Goal: Task Accomplishment & Management: Manage account settings

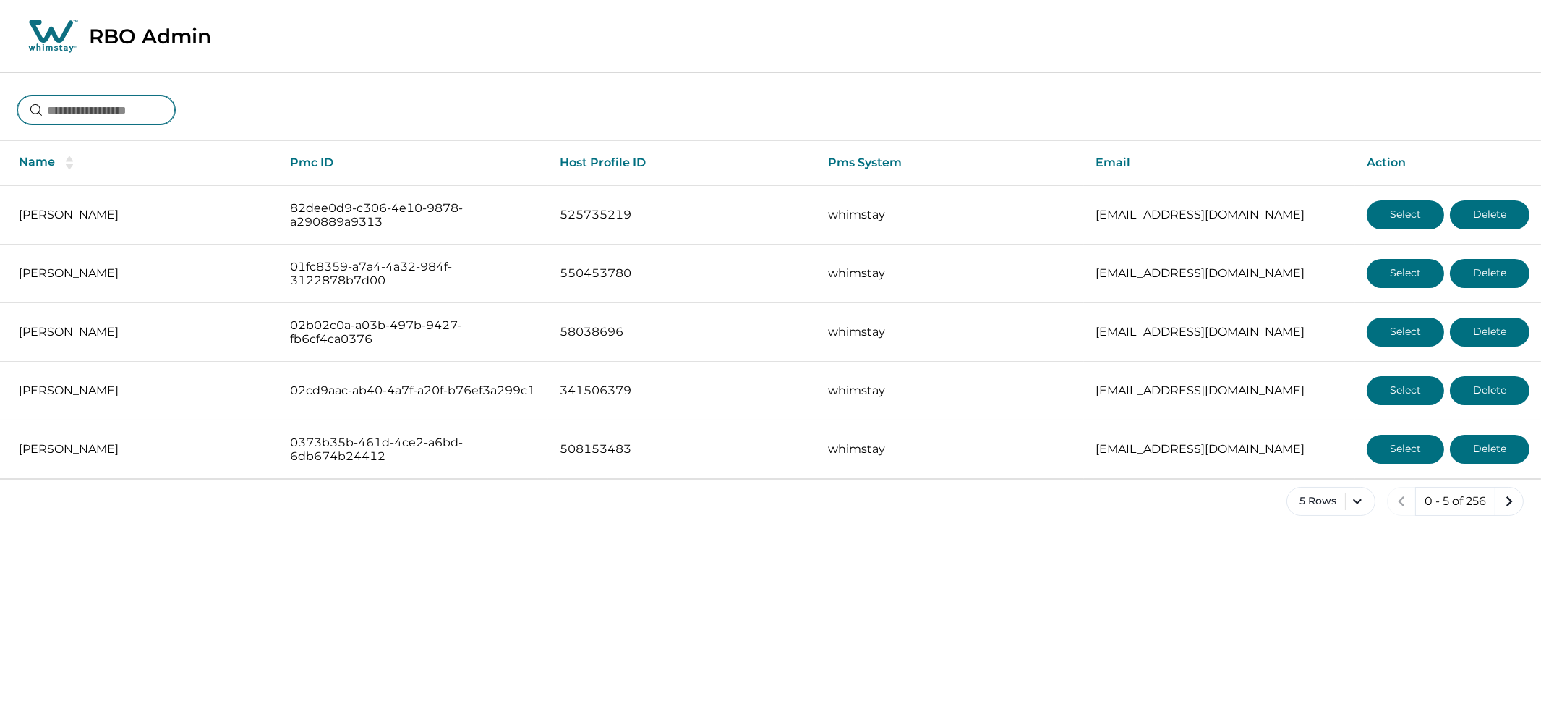
click at [127, 117] on input at bounding box center [96, 109] width 158 height 29
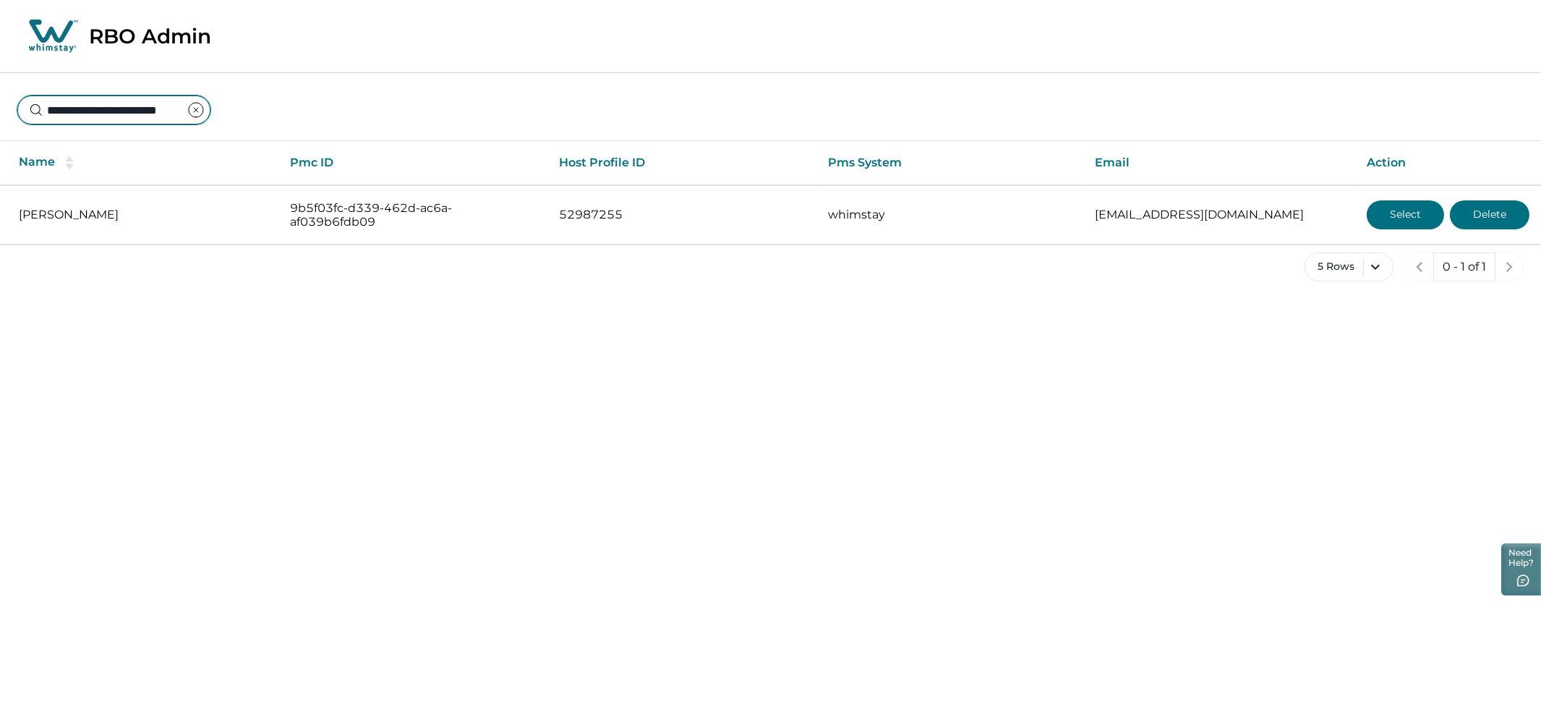
type input "**********"
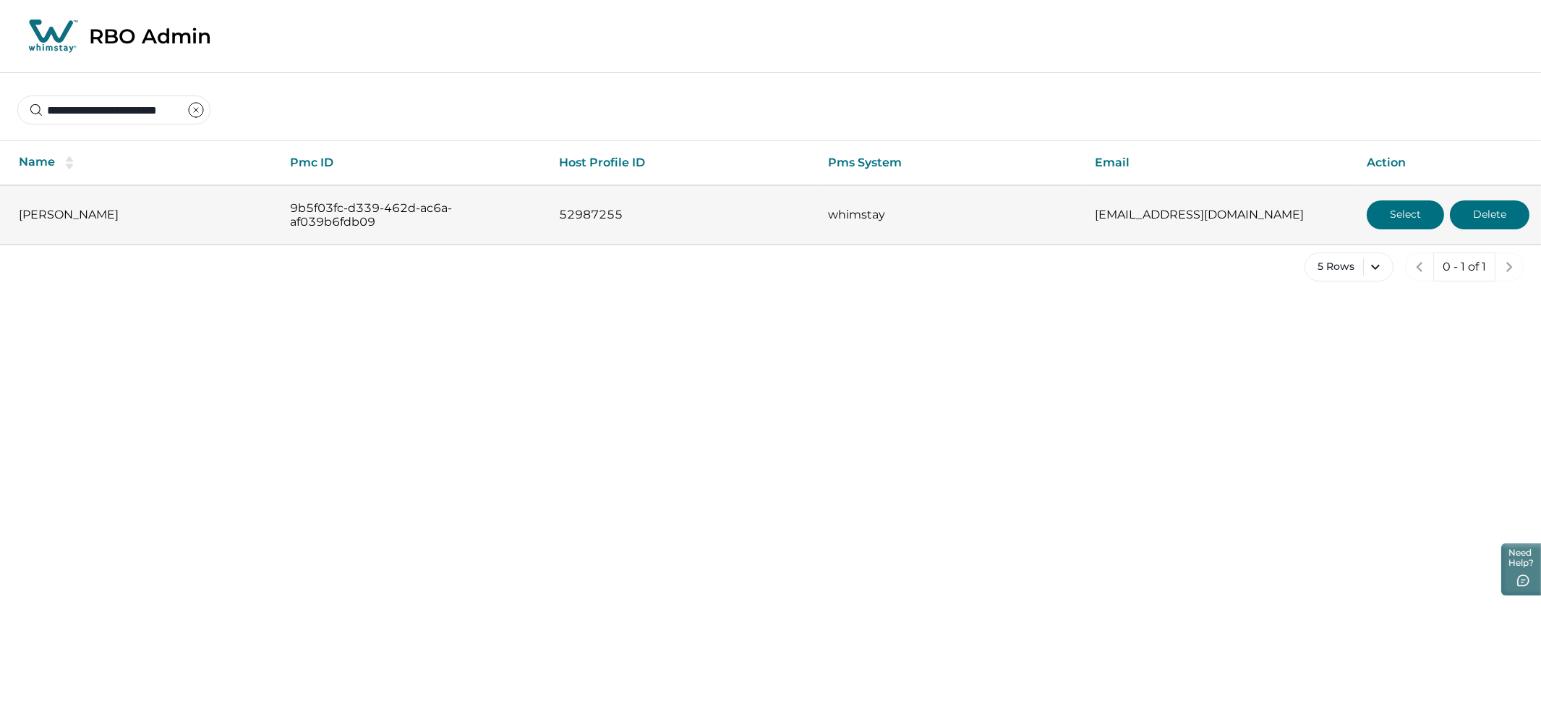
click at [1374, 210] on button "Select" at bounding box center [1405, 214] width 77 height 29
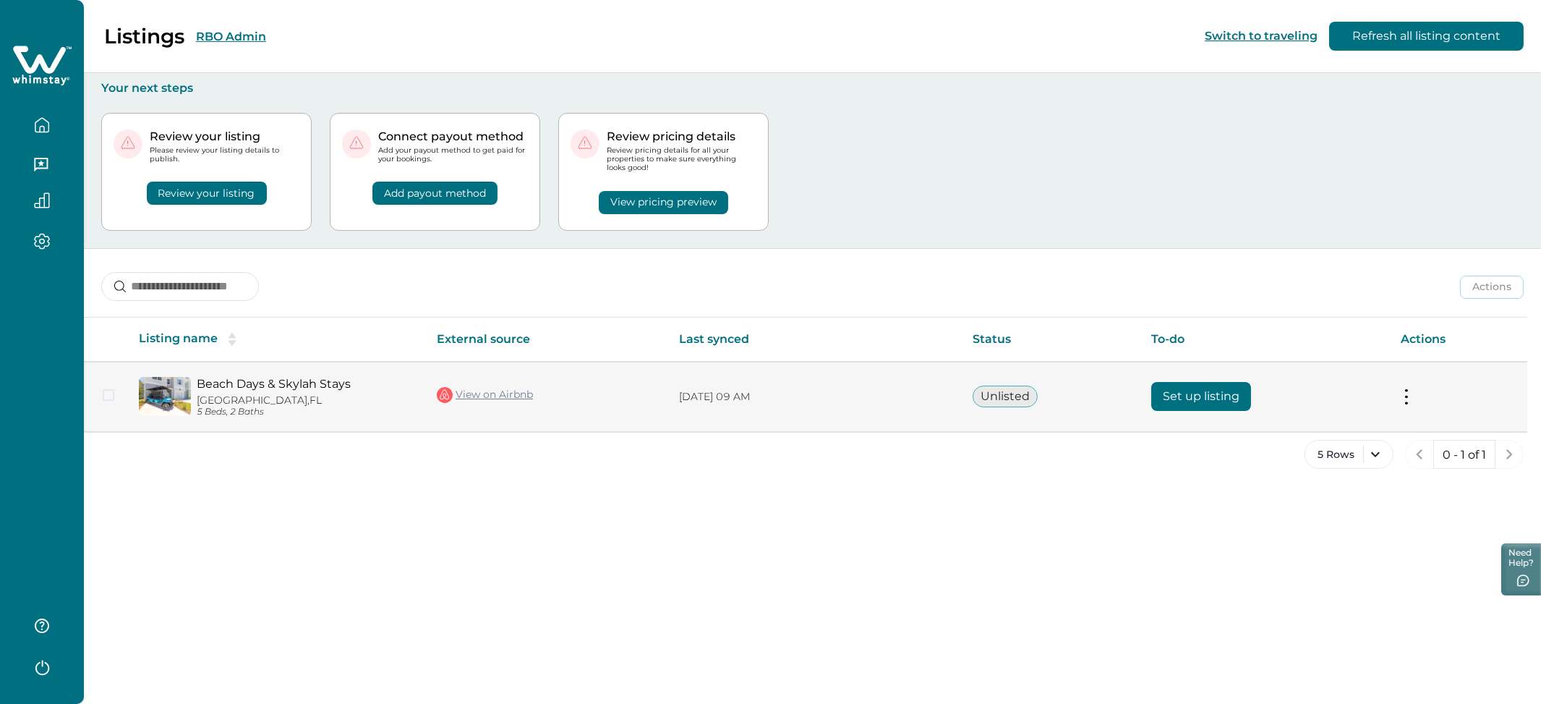
click at [242, 378] on link "Beach Days & Skylah Stays" at bounding box center [305, 384] width 217 height 14
click at [1408, 393] on button at bounding box center [1407, 396] width 12 height 15
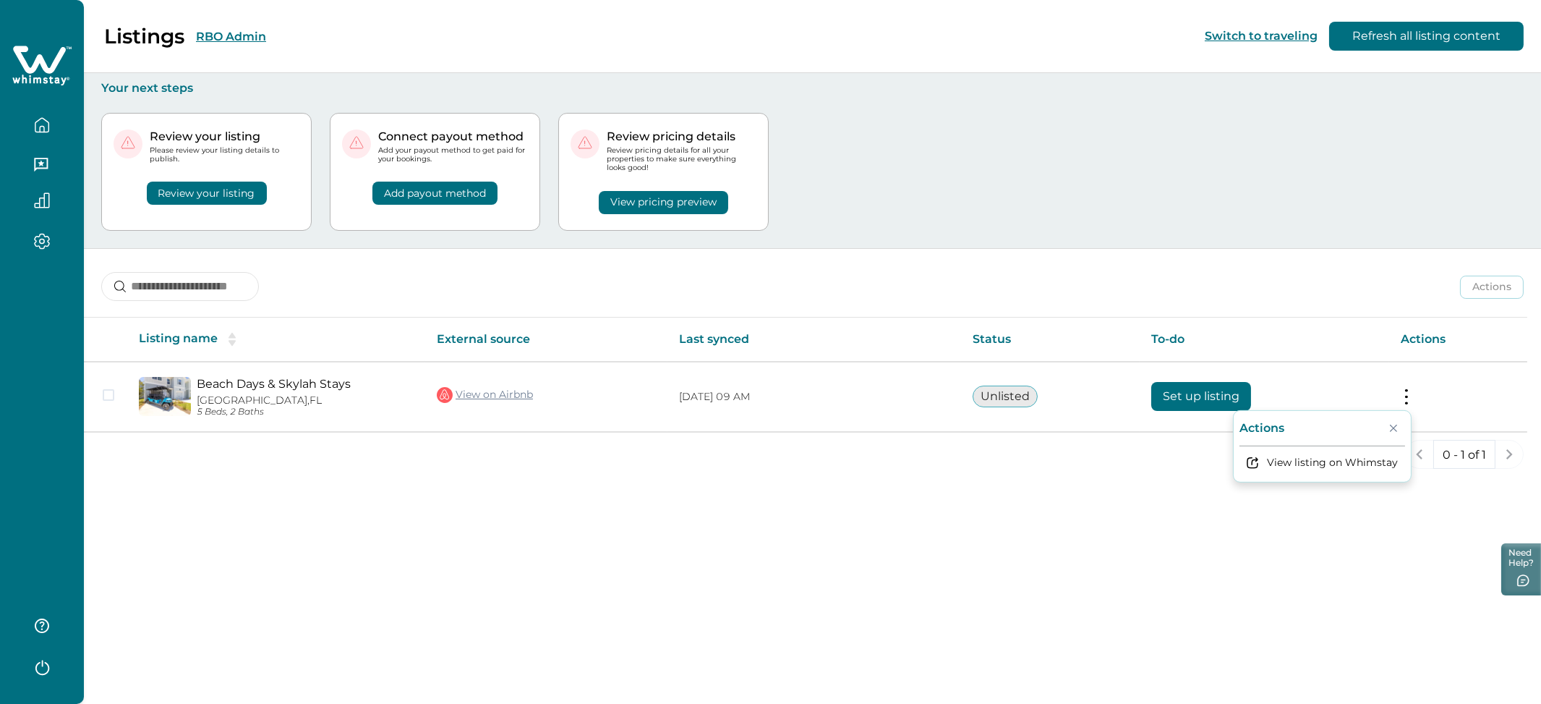
click at [1076, 519] on div "Listings RBO Admin Switch to traveling Refresh all listing content Your next st…" at bounding box center [812, 352] width 1457 height 704
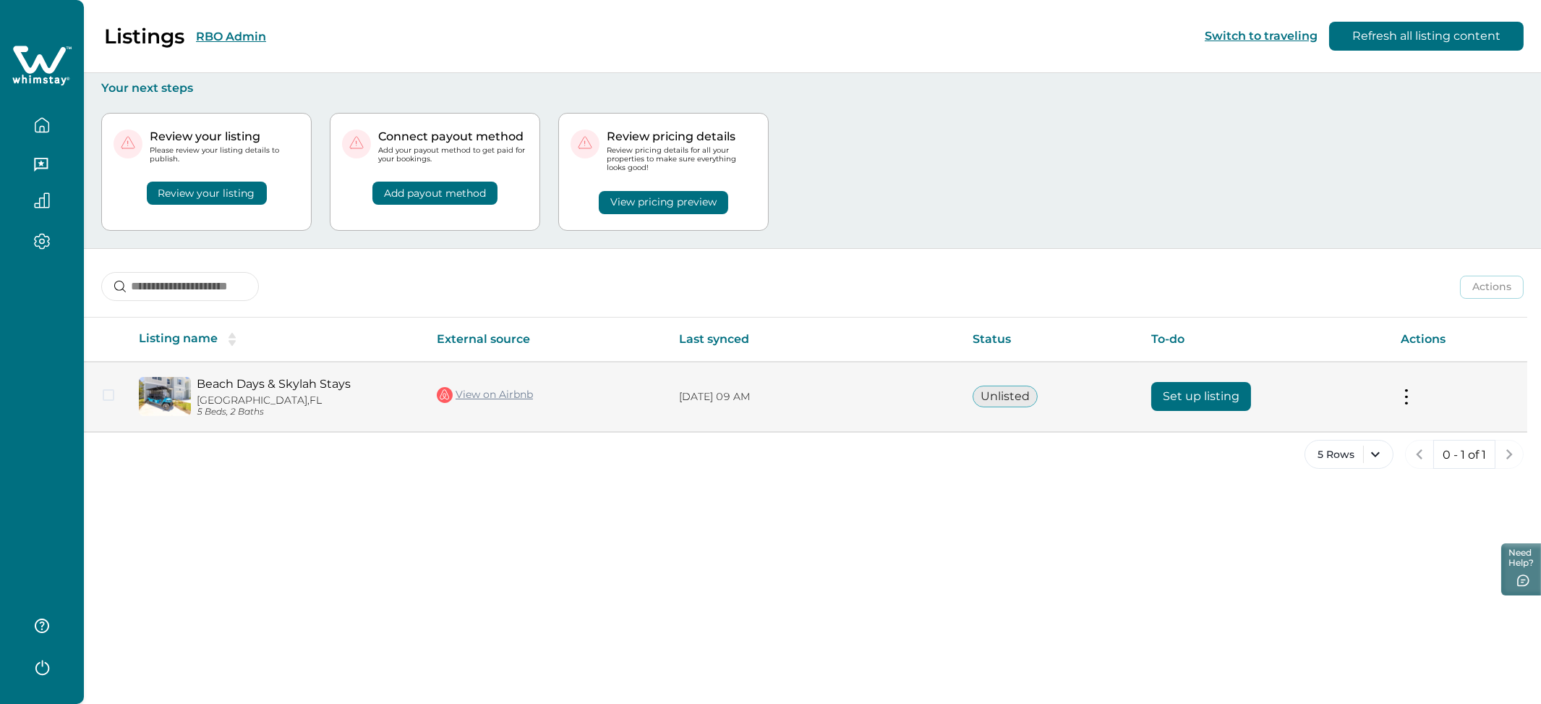
click at [1183, 401] on button "Set up listing" at bounding box center [1201, 396] width 100 height 29
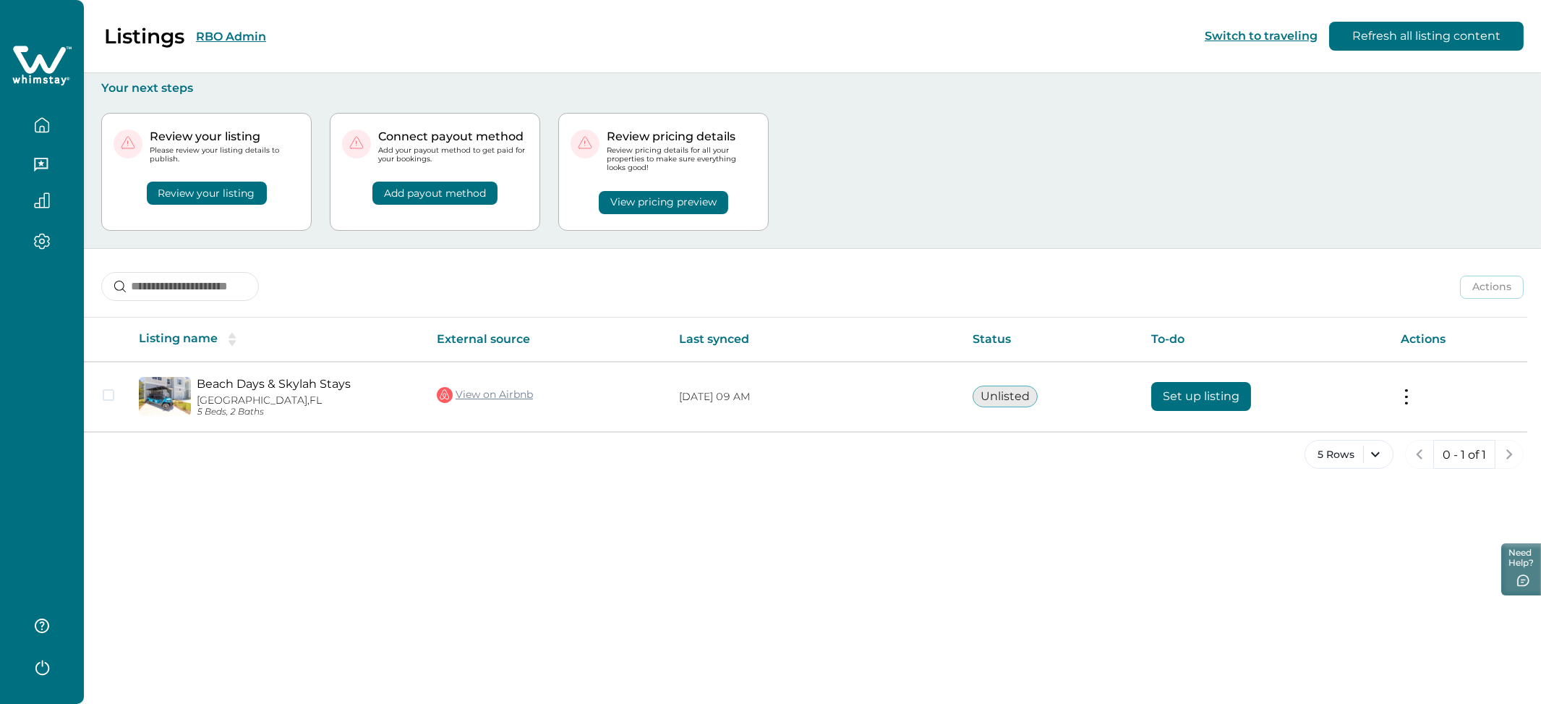
click at [35, 164] on icon "button" at bounding box center [42, 166] width 16 height 16
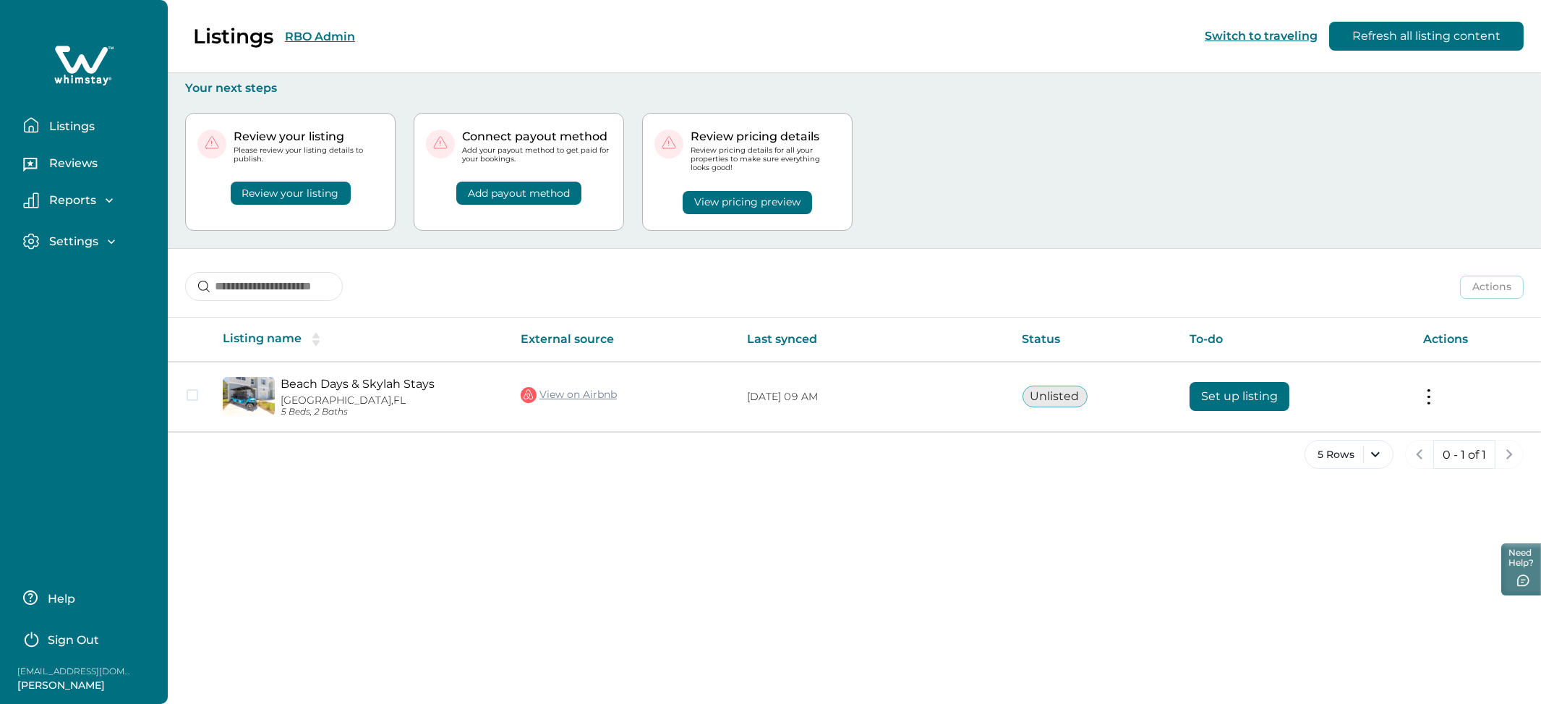
click at [297, 183] on button "Review your listing" at bounding box center [291, 193] width 120 height 23
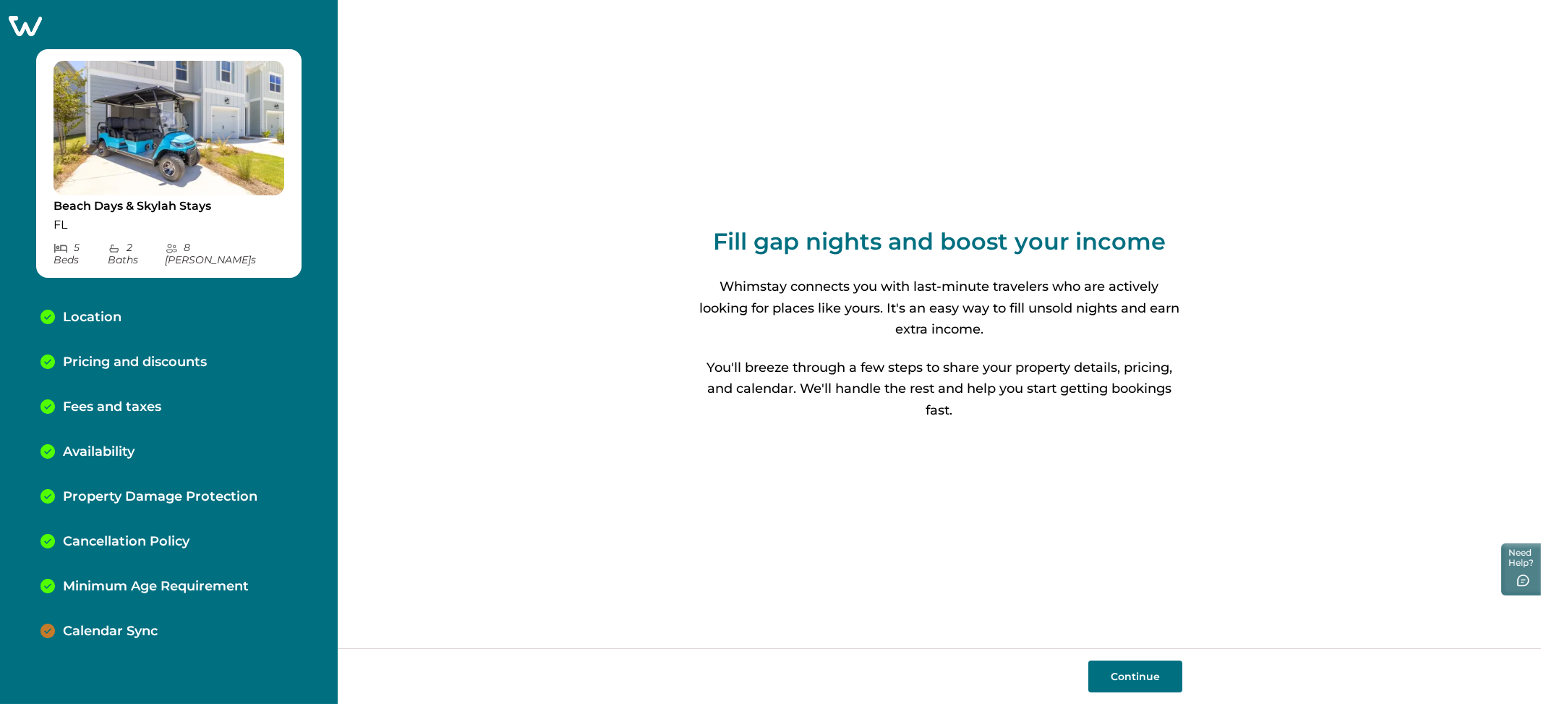
click at [129, 354] on p "Pricing and discounts" at bounding box center [135, 362] width 144 height 16
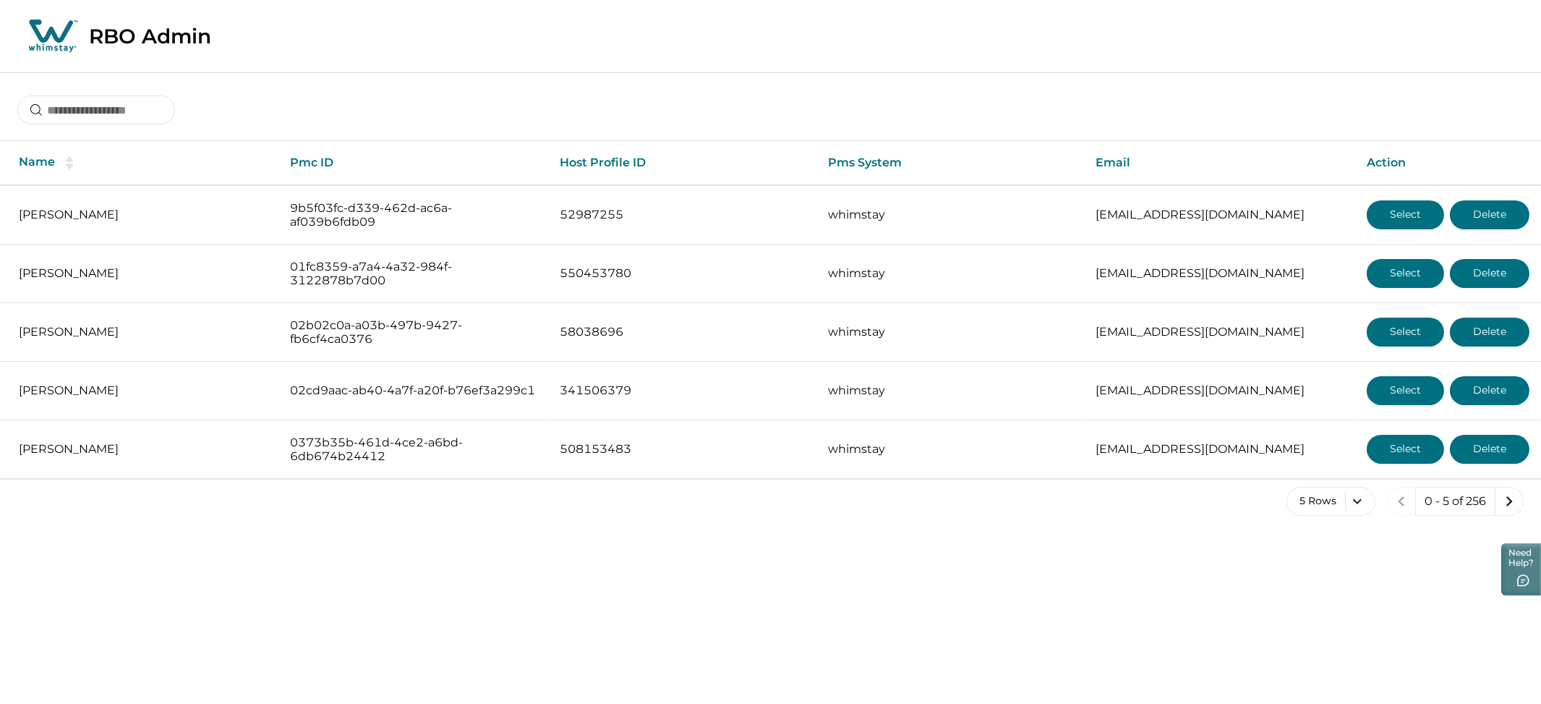
click at [793, 76] on div at bounding box center [770, 99] width 1541 height 54
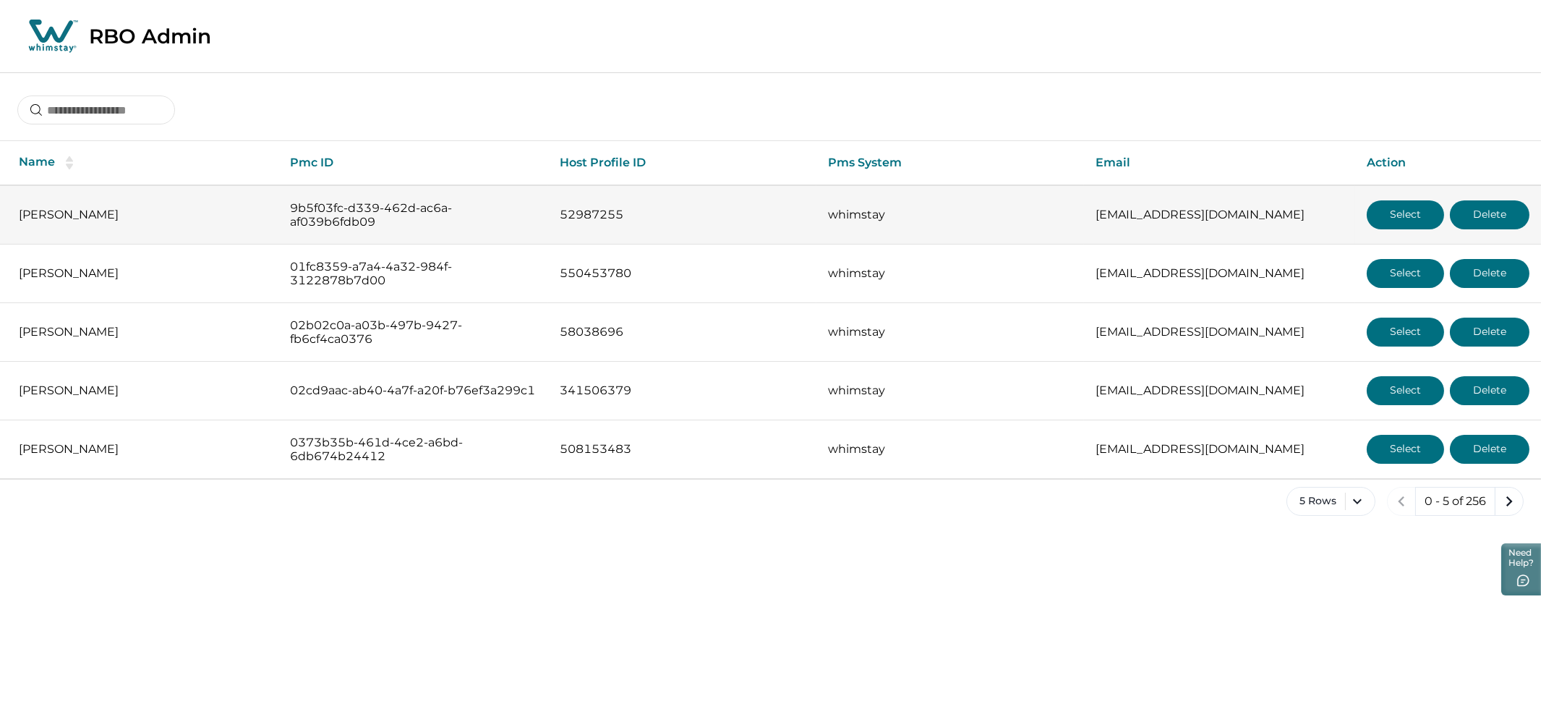
click at [1392, 205] on button "Select" at bounding box center [1405, 214] width 77 height 29
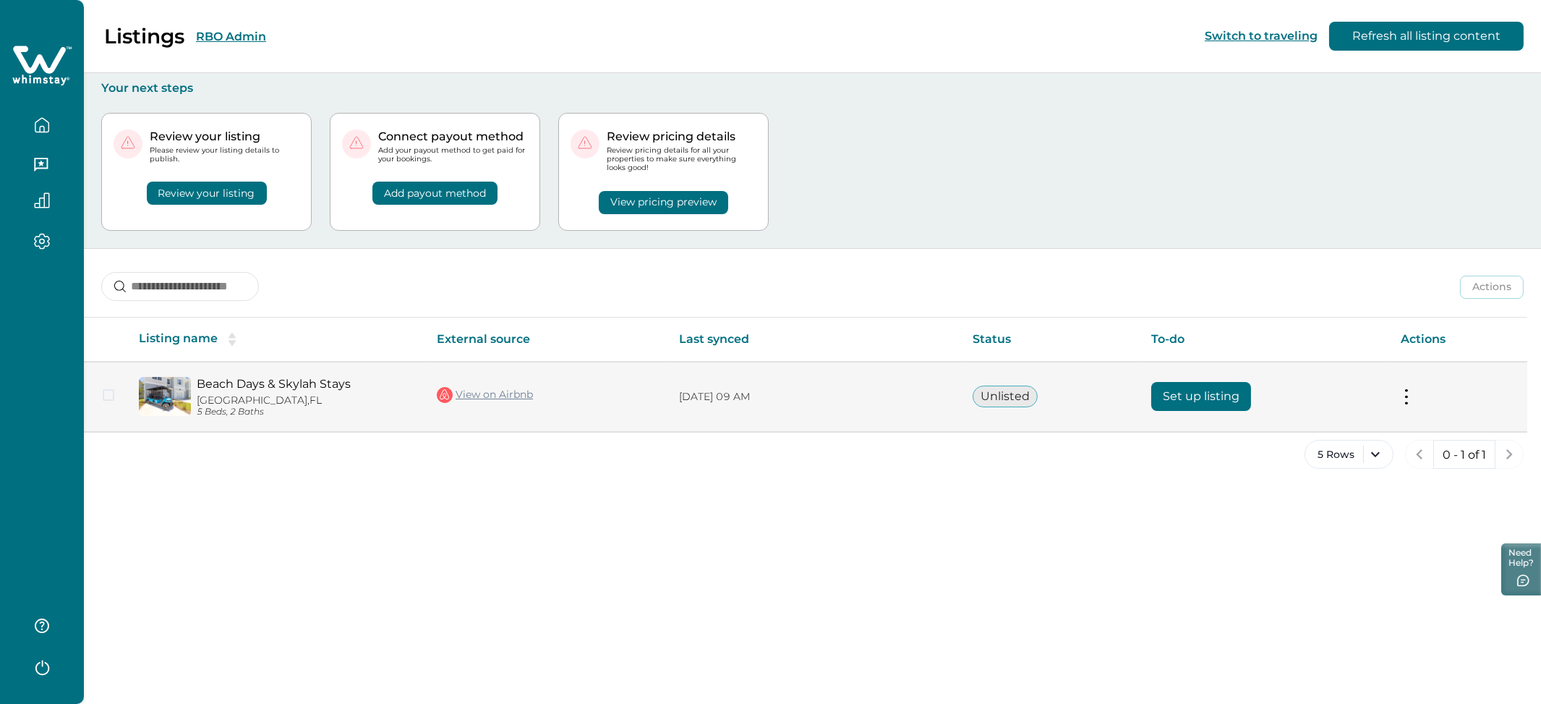
click at [250, 388] on link "Beach Days & Skylah Stays" at bounding box center [305, 384] width 217 height 14
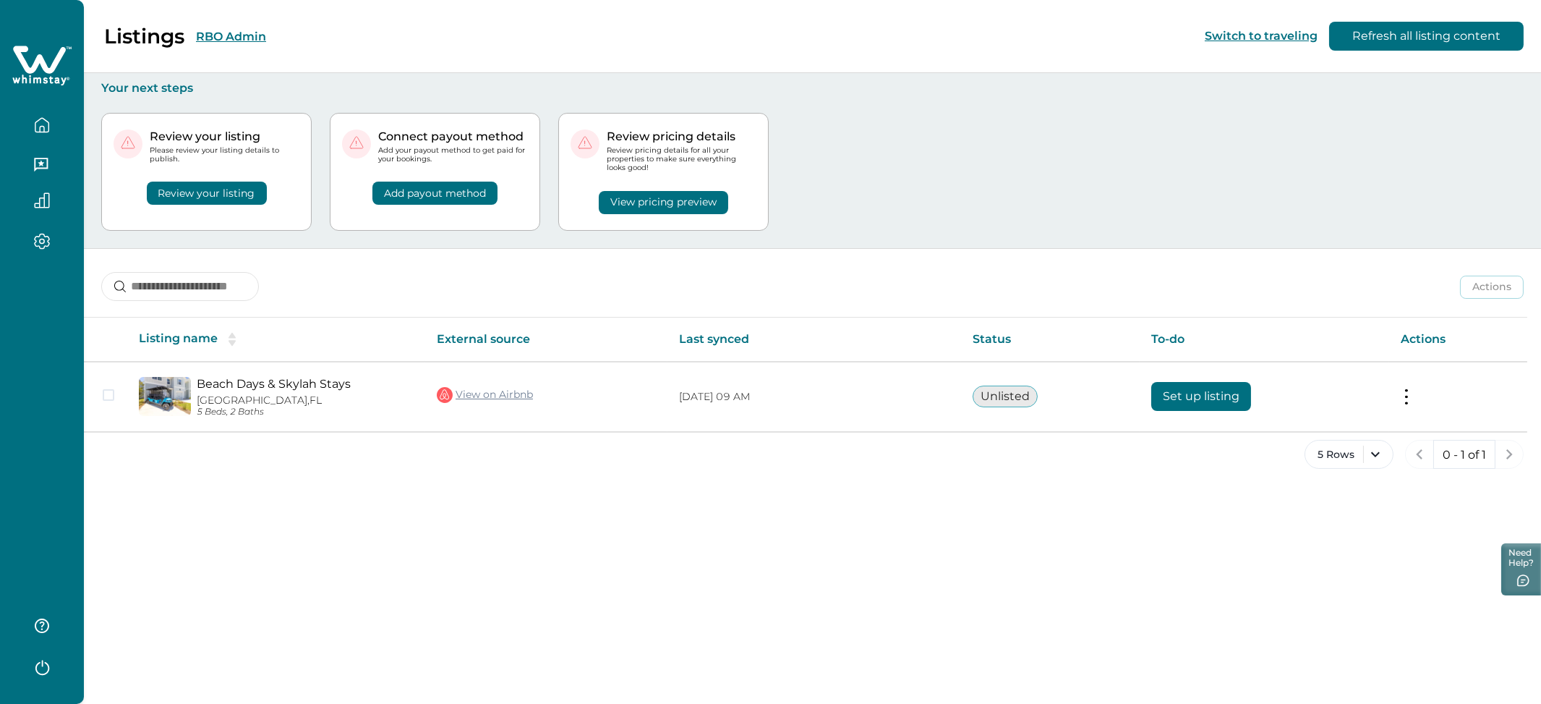
click at [223, 186] on button "Review your listing" at bounding box center [207, 193] width 120 height 23
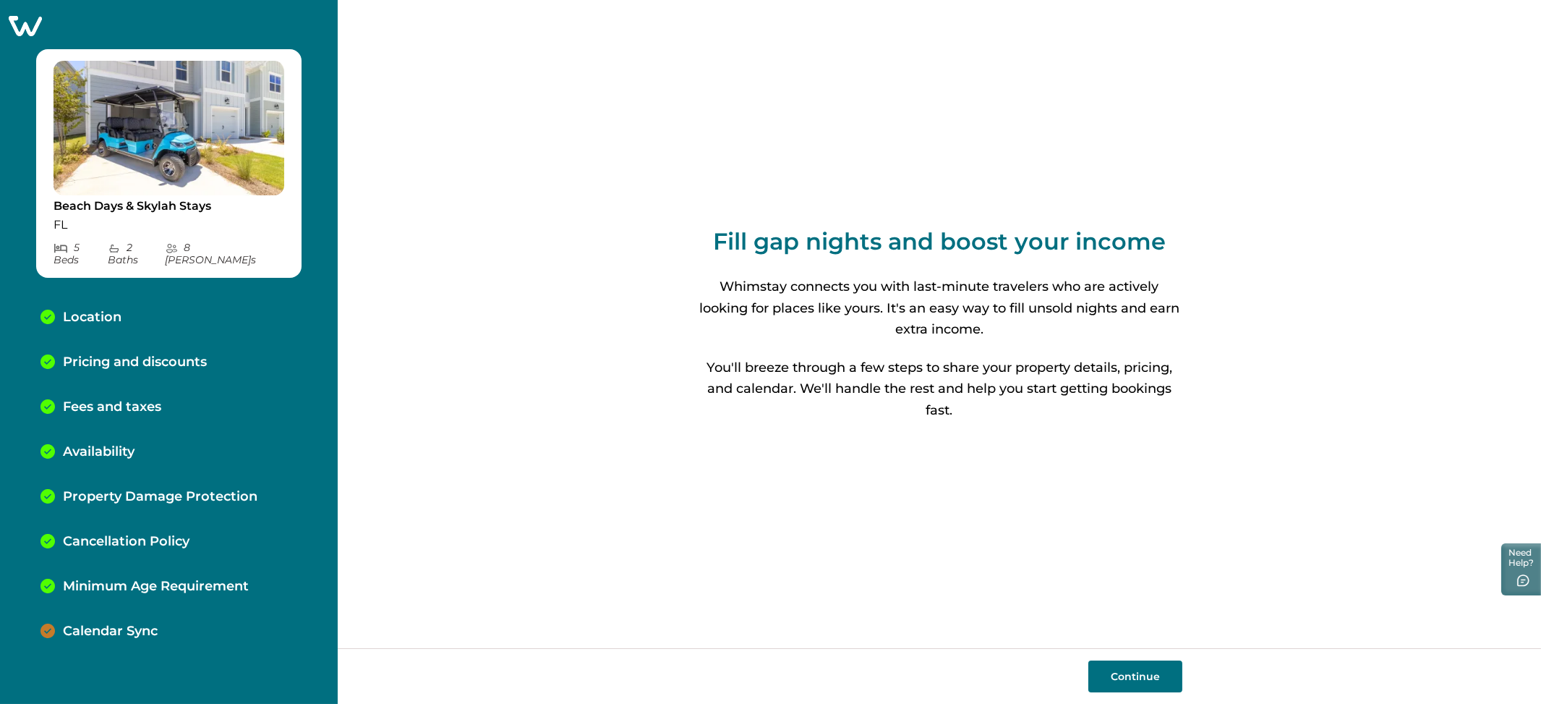
click at [104, 354] on p "Pricing and discounts" at bounding box center [135, 362] width 144 height 16
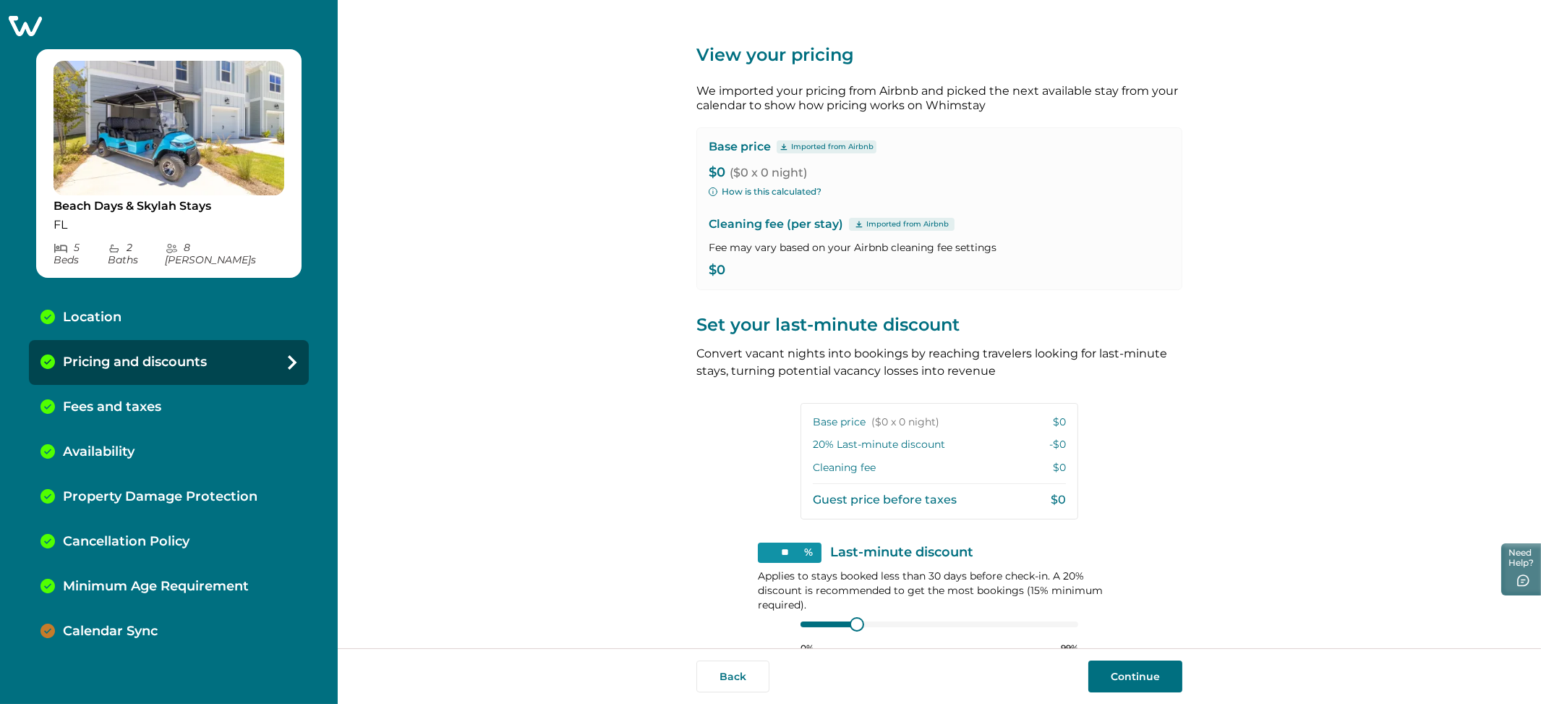
click at [810, 146] on p "Imported from Airbnb" at bounding box center [832, 147] width 82 height 12
click at [738, 195] on button "How is this calculated?" at bounding box center [765, 191] width 113 height 13
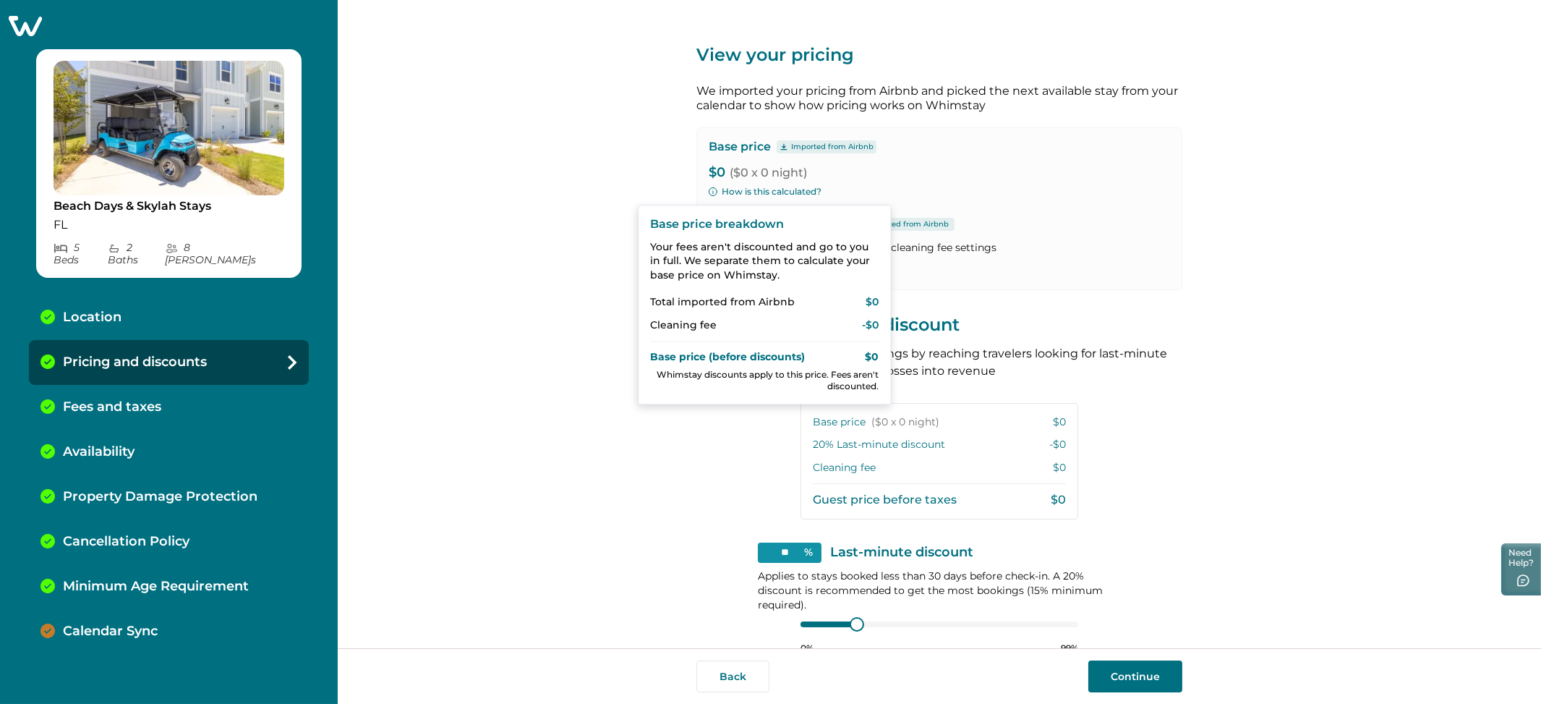
click at [738, 195] on button "How is this calculated?" at bounding box center [765, 191] width 113 height 13
